Goal: Task Accomplishment & Management: Manage account settings

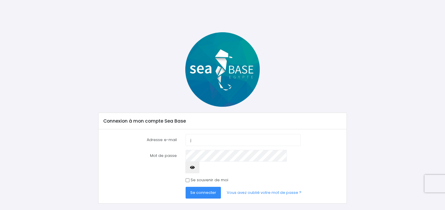
type input "[EMAIL_ADDRESS][DOMAIN_NAME]"
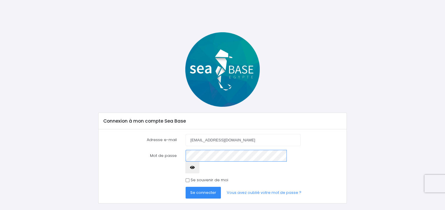
click at [185, 187] on button "Se connecter" at bounding box center [202, 193] width 35 height 12
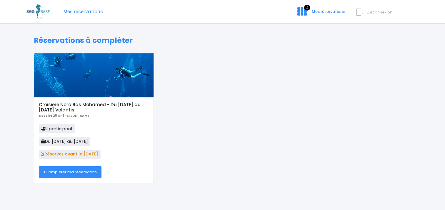
click at [59, 107] on h5 "Croisière Nord Ras Mohamed - Du [DATE] au [DATE] Volantis" at bounding box center [94, 107] width 110 height 11
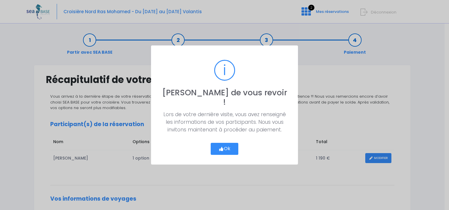
click at [221, 149] on icon "button" at bounding box center [221, 149] width 5 height 0
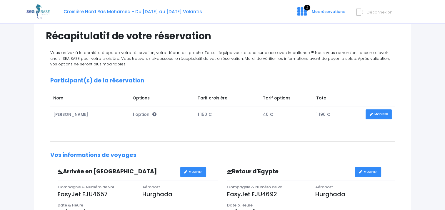
scroll to position [39, 0]
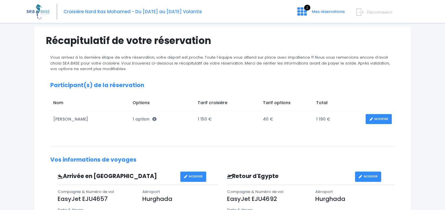
click at [368, 118] on link "MODIFIER" at bounding box center [378, 119] width 26 height 10
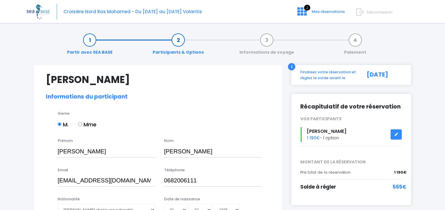
select select "N3"
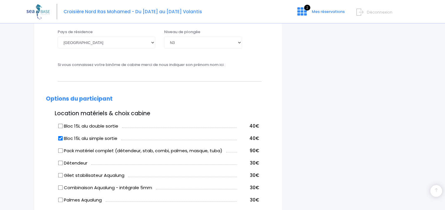
scroll to position [245, 0]
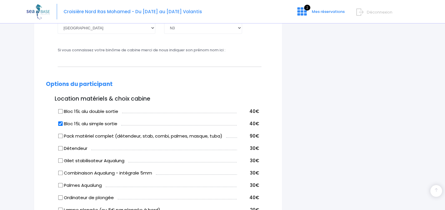
click at [60, 111] on input "Bloc 15L alu double sortie" at bounding box center [60, 111] width 5 height 5
checkbox input "true"
click at [61, 124] on input "Bloc 15L alu simple sortie" at bounding box center [60, 123] width 5 height 5
checkbox input "false"
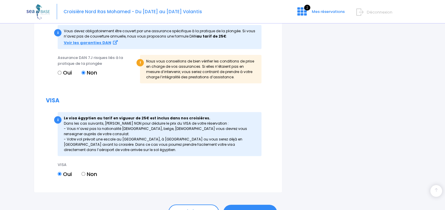
scroll to position [625, 0]
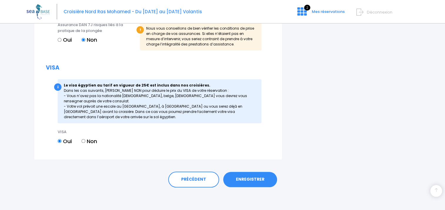
click at [251, 176] on link "ENREGISTRER" at bounding box center [250, 179] width 54 height 15
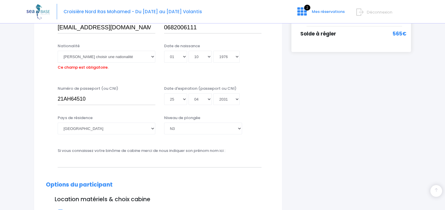
scroll to position [145, 0]
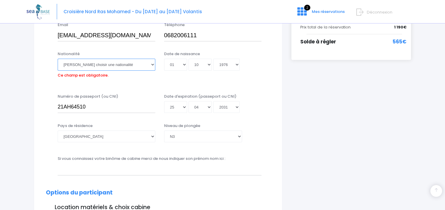
click at [150, 64] on select "Veuillez choisir une nationalité Afghane Albanaise Algerienne Allemande America…" at bounding box center [107, 65] width 98 height 12
select select "Française"
click at [58, 59] on select "Veuillez choisir une nationalité Afghane Albanaise Algerienne Allemande America…" at bounding box center [107, 65] width 98 height 12
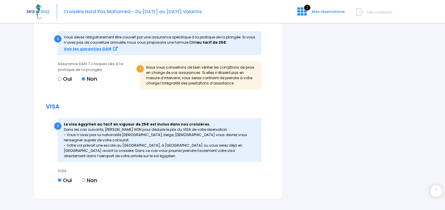
scroll to position [625, 0]
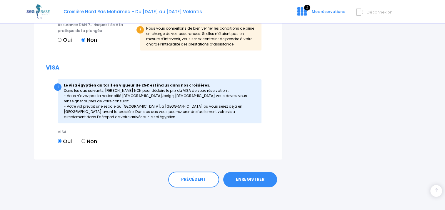
click at [250, 178] on link "ENREGISTRER" at bounding box center [250, 179] width 54 height 15
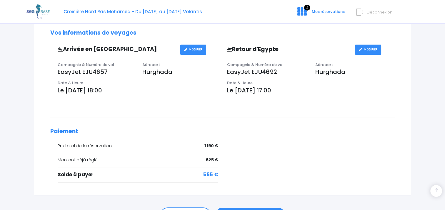
scroll to position [202, 0]
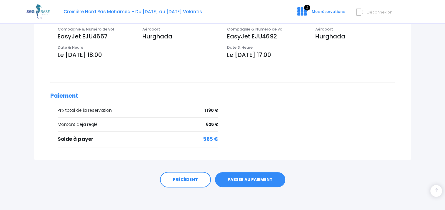
click at [261, 179] on link "PASSER AU PAIEMENT" at bounding box center [250, 180] width 70 height 15
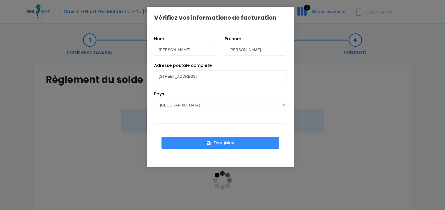
click at [211, 141] on button "Enregistrer" at bounding box center [220, 143] width 118 height 12
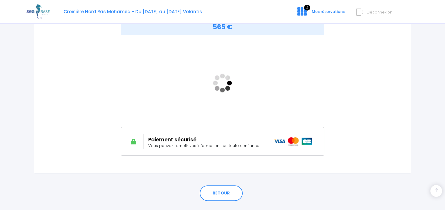
scroll to position [98, 0]
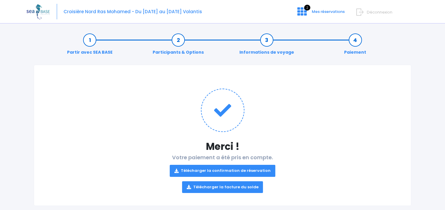
scroll to position [10, 0]
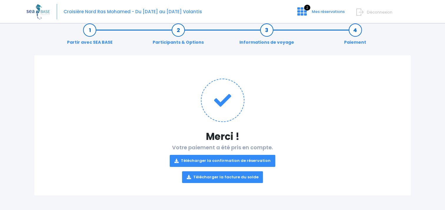
click at [215, 158] on link "Télécharger la confirmation de réservation" at bounding box center [223, 161] width 106 height 12
click at [232, 178] on link "Télécharger la facture du solde" at bounding box center [222, 178] width 81 height 12
click at [235, 178] on link "Télécharger la facture du solde" at bounding box center [222, 178] width 81 height 12
click at [301, 8] on icon at bounding box center [301, 11] width 9 height 9
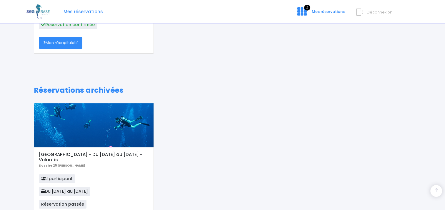
scroll to position [98, 0]
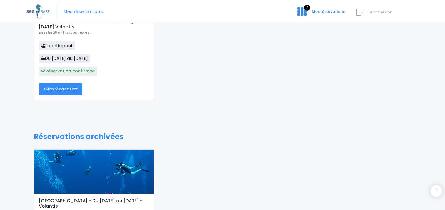
click at [59, 92] on link "Mon récapitulatif" at bounding box center [60, 89] width 43 height 12
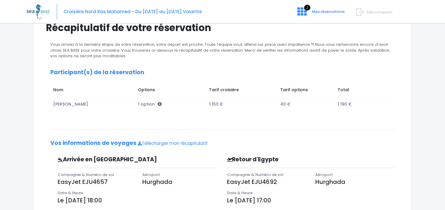
scroll to position [59, 0]
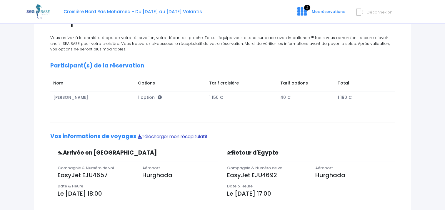
click at [165, 134] on link "Télécharger mon récapitulatif" at bounding box center [173, 137] width 70 height 6
